Goal: Obtain resource: Download file/media

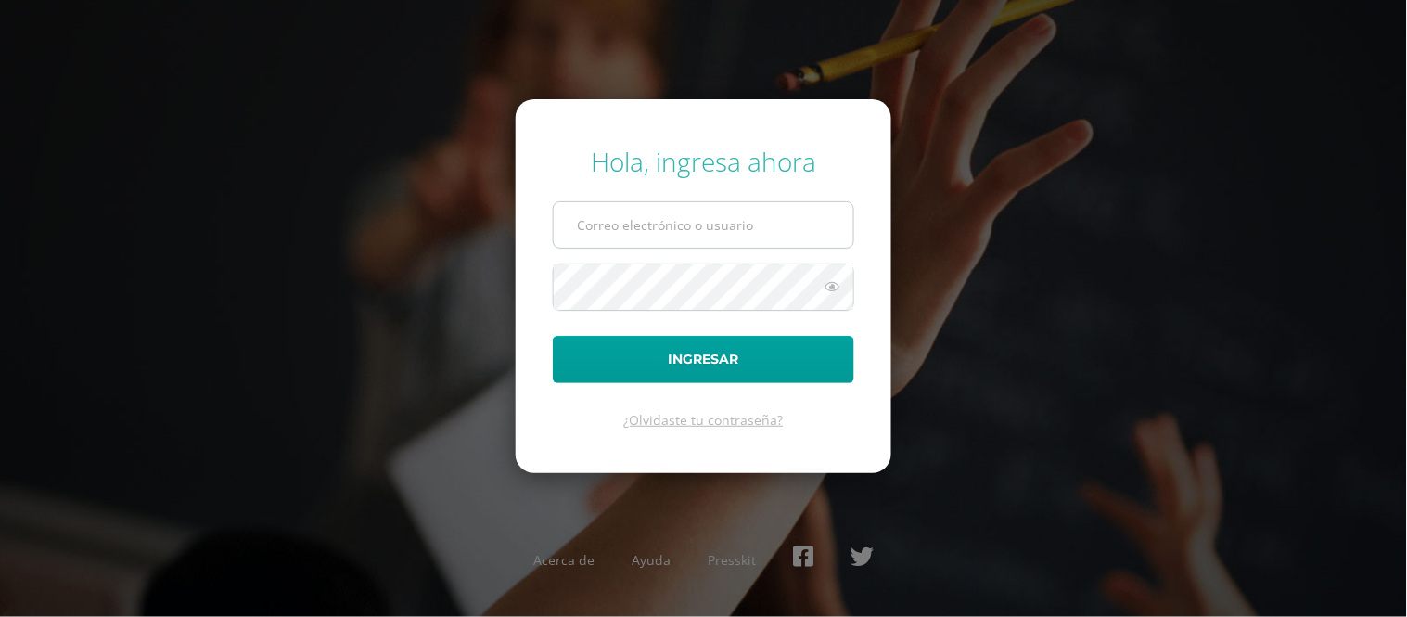
click at [678, 229] on input "text" at bounding box center [704, 224] width 300 height 45
type input "edssong@cig.edu.gt"
click at [553, 336] on button "Ingresar" at bounding box center [704, 359] width 302 height 47
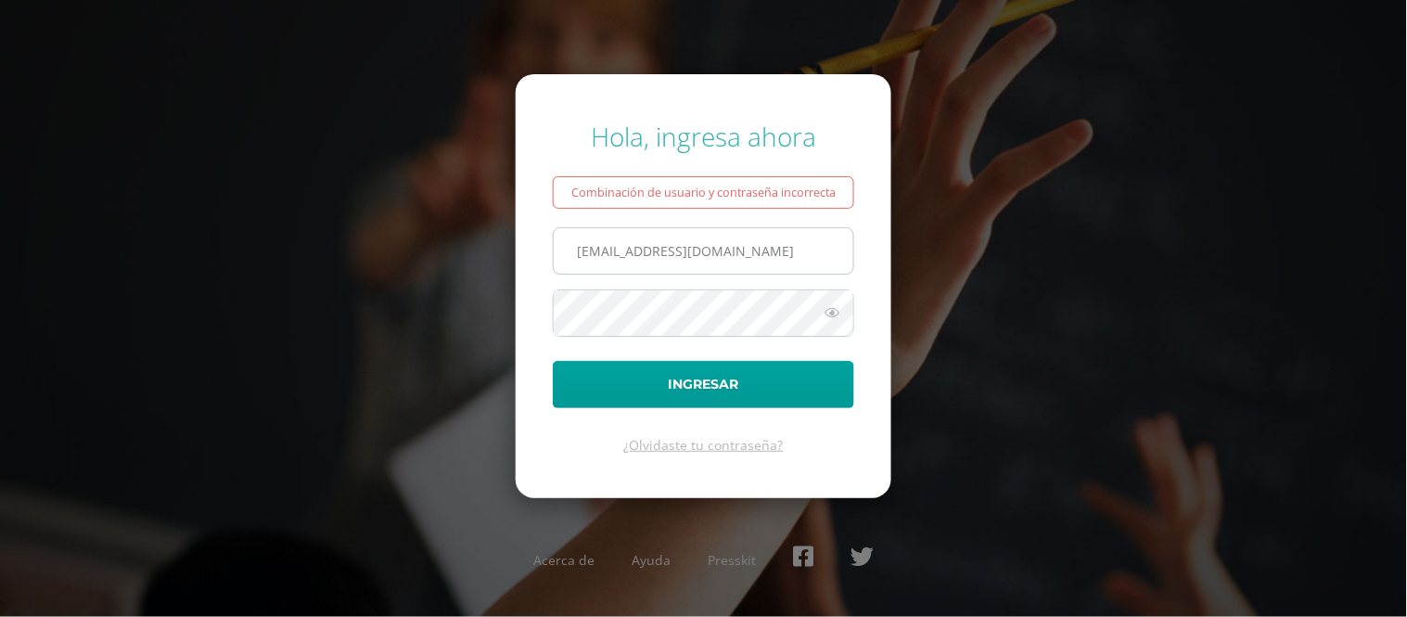
click at [662, 250] on input "[EMAIL_ADDRESS][DOMAIN_NAME]" at bounding box center [704, 250] width 300 height 45
click at [553, 361] on button "Ingresar" at bounding box center [704, 384] width 302 height 47
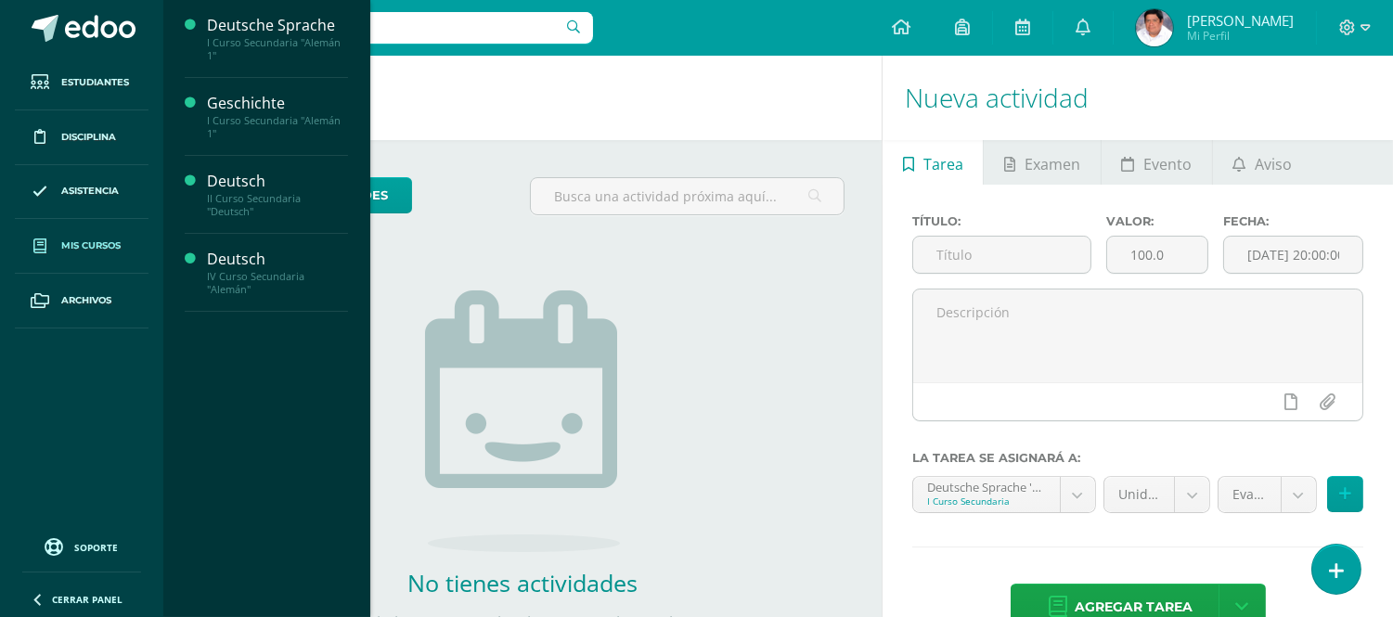
click at [100, 244] on span "Mis cursos" at bounding box center [90, 245] width 59 height 15
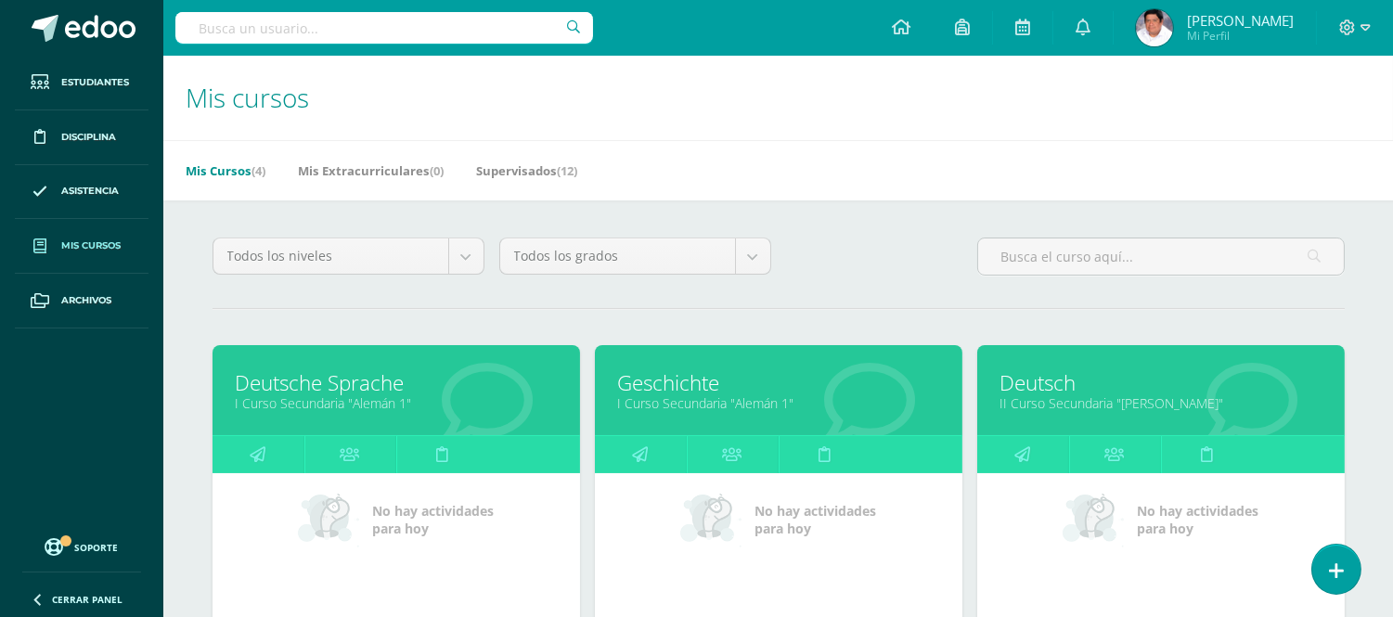
click at [652, 403] on link "I Curso Secundaria "Alemán 1"" at bounding box center [778, 403] width 321 height 18
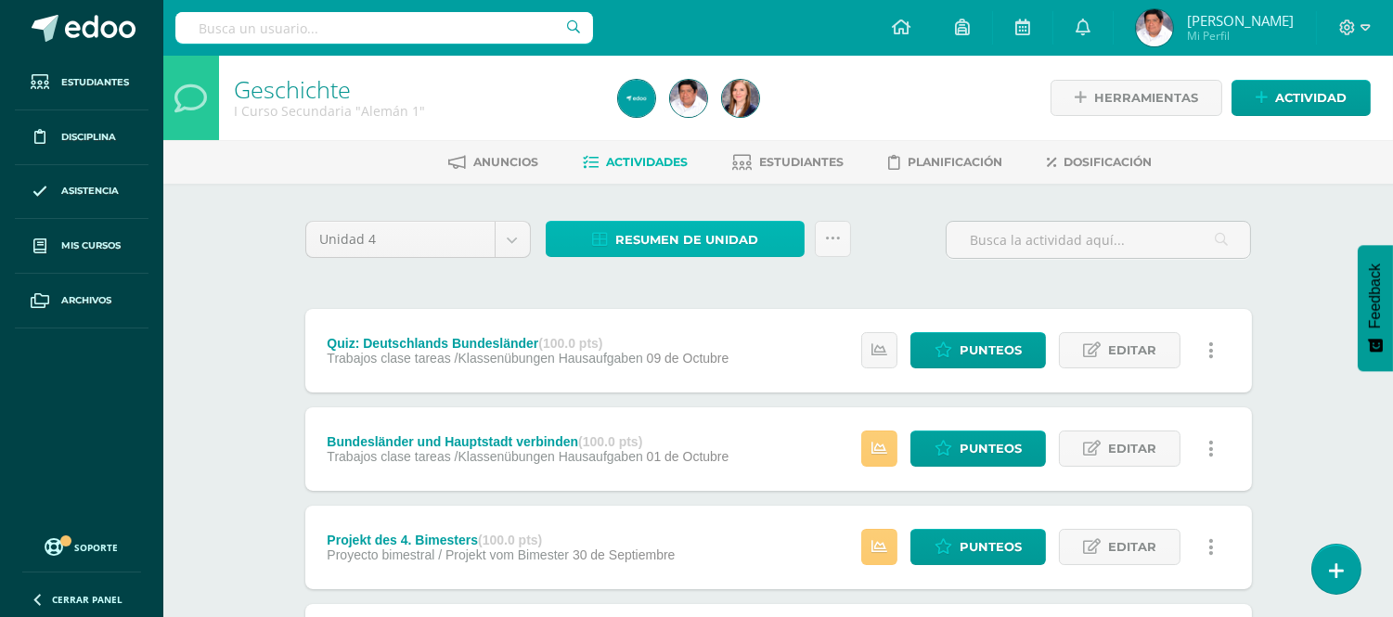
click at [651, 245] on span "Resumen de unidad" at bounding box center [686, 240] width 143 height 34
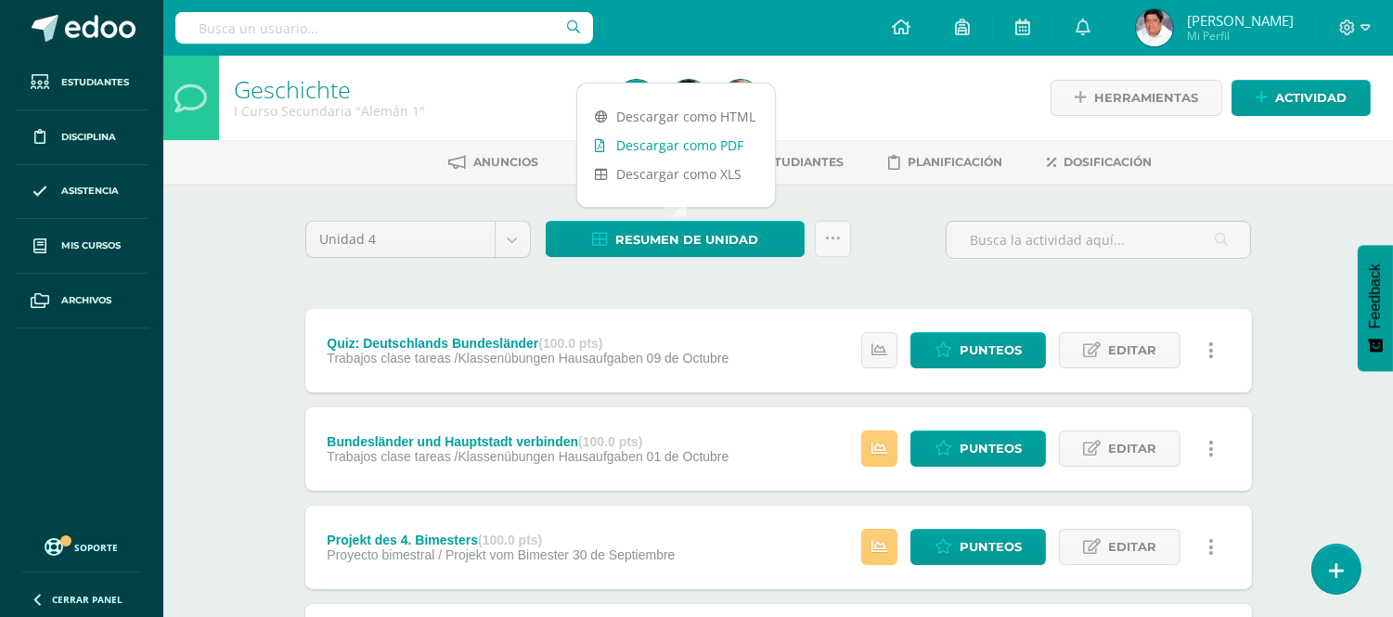
click at [691, 150] on link "Descargar como PDF" at bounding box center [676, 145] width 198 height 29
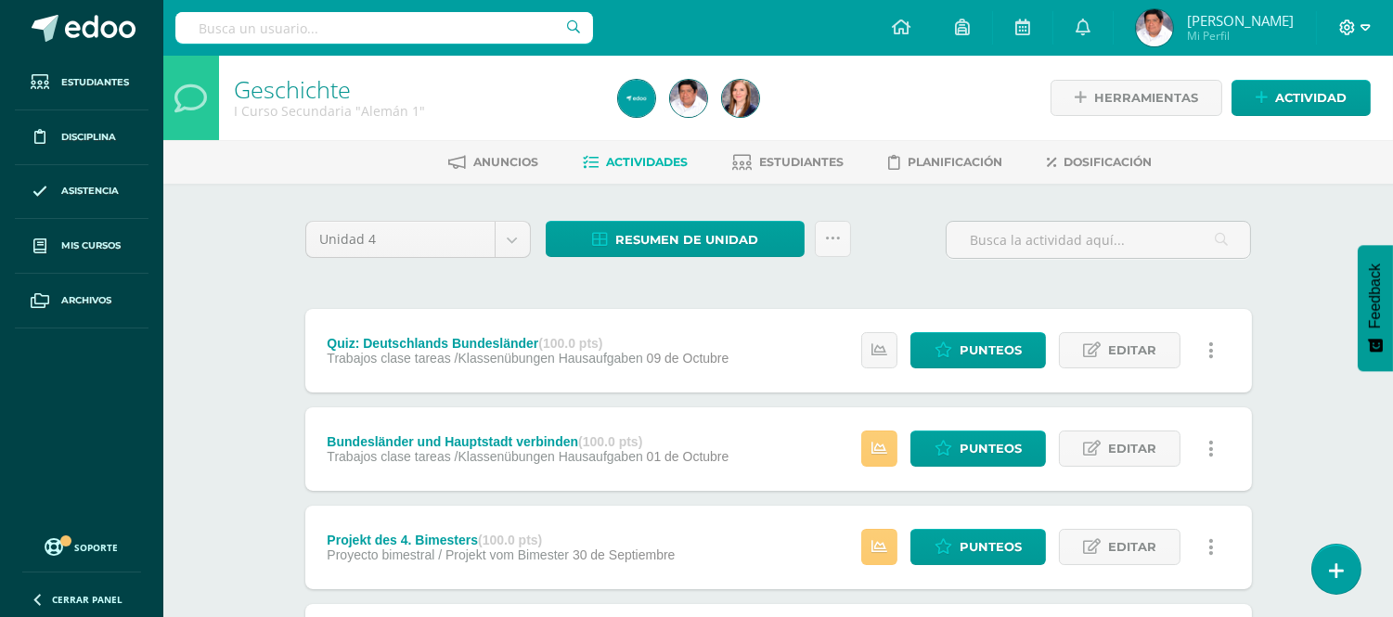
click at [1366, 29] on icon at bounding box center [1365, 27] width 10 height 17
click at [1308, 126] on span "Cerrar sesión" at bounding box center [1306, 126] width 83 height 18
